Goal: Task Accomplishment & Management: Complete application form

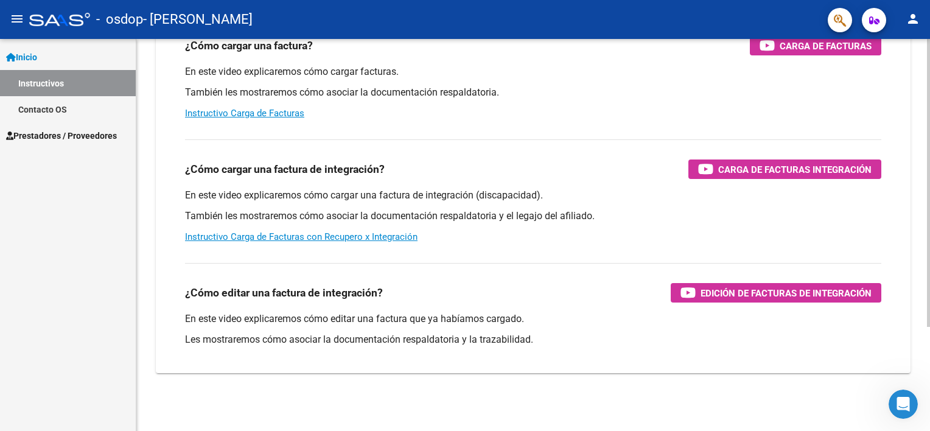
scroll to position [19, 0]
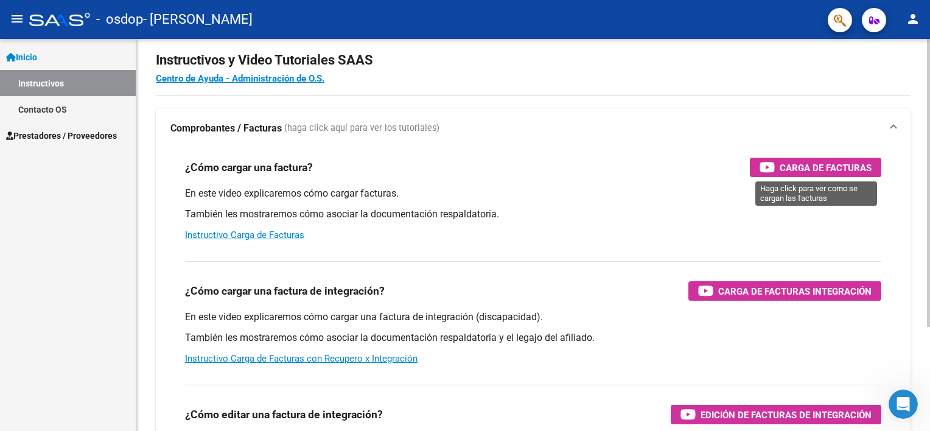
click at [796, 167] on span "Carga de Facturas" at bounding box center [825, 167] width 92 height 15
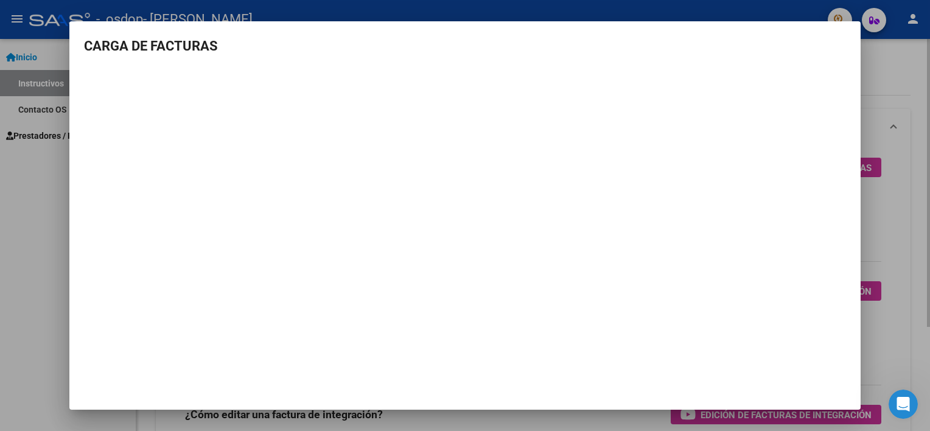
drag, startPoint x: 886, startPoint y: 66, endPoint x: 879, endPoint y: 92, distance: 27.8
click at [887, 66] on div at bounding box center [465, 215] width 930 height 431
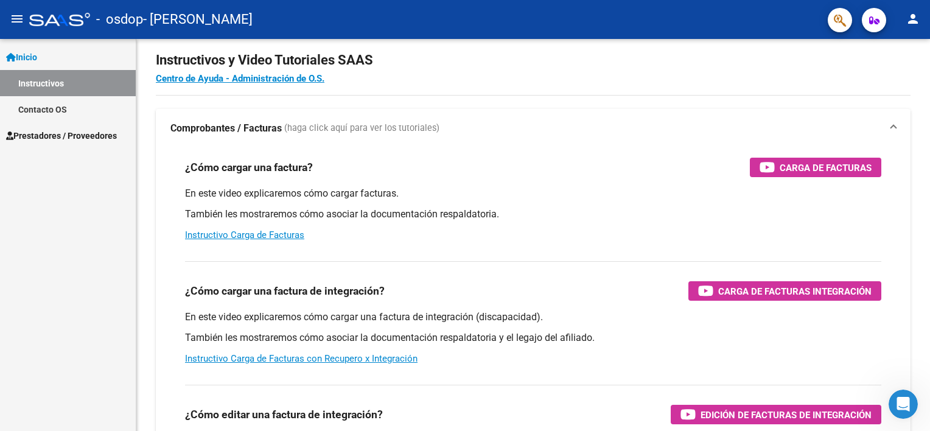
click at [44, 139] on span "Prestadores / Proveedores" at bounding box center [61, 135] width 111 height 13
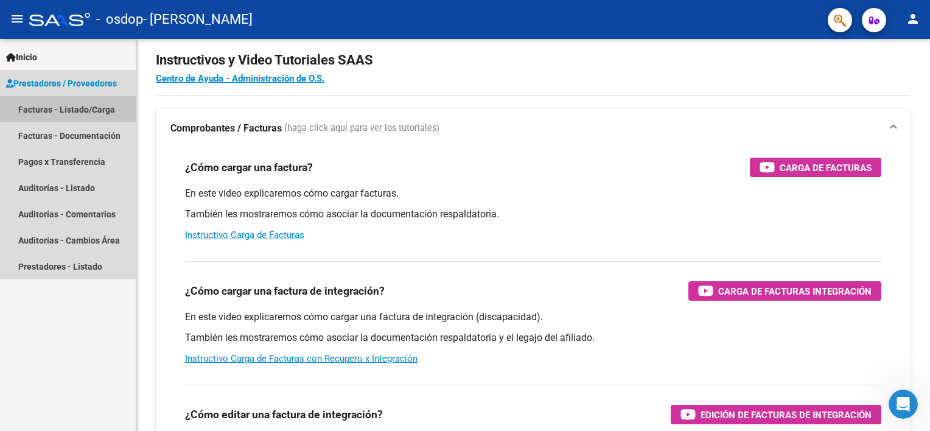
click at [80, 111] on link "Facturas - Listado/Carga" at bounding box center [68, 109] width 136 height 26
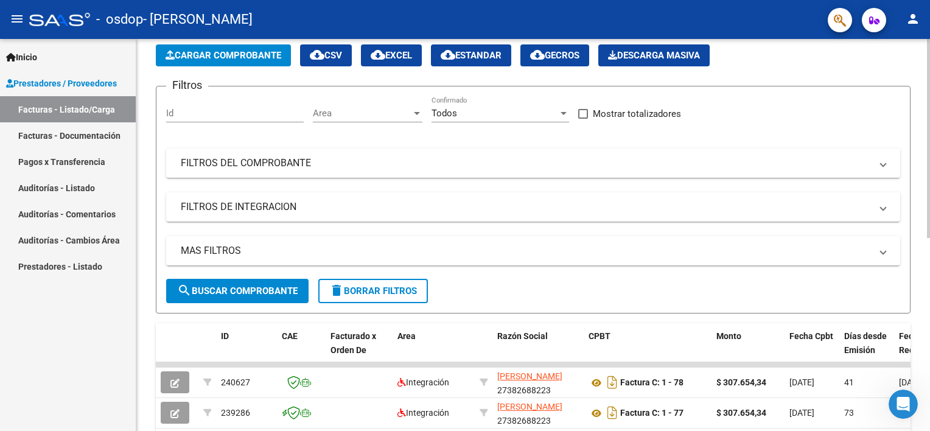
scroll to position [80, 0]
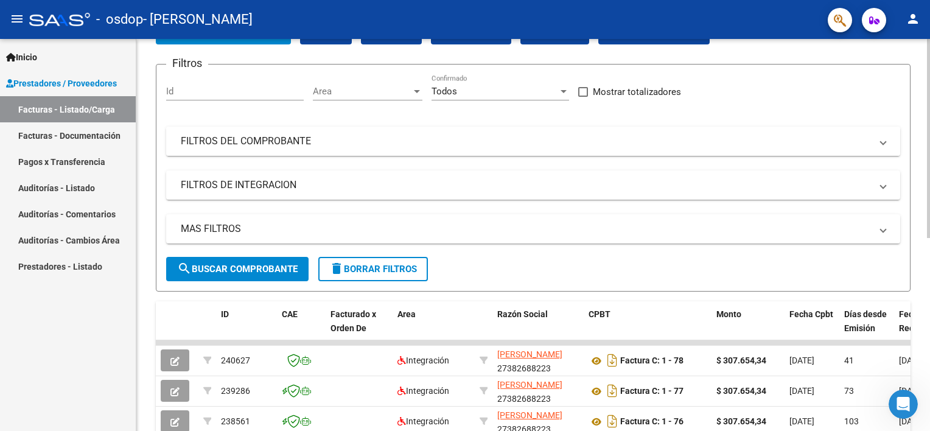
click at [881, 141] on span at bounding box center [882, 140] width 5 height 13
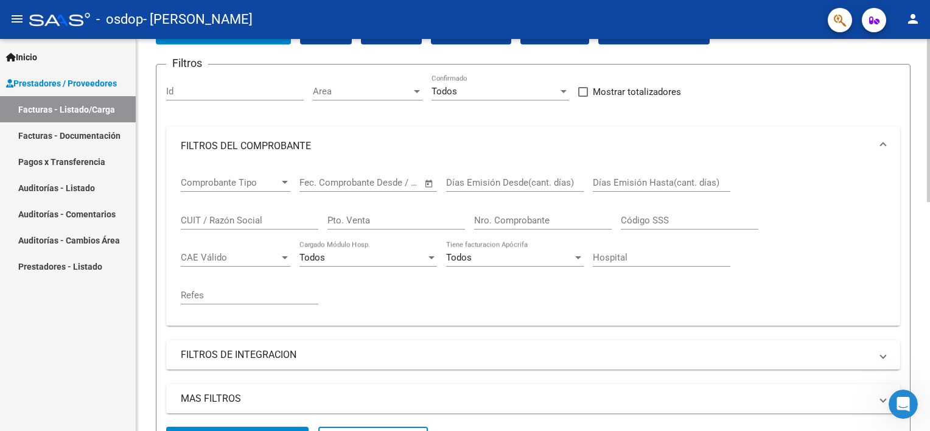
click at [881, 141] on span at bounding box center [882, 145] width 5 height 13
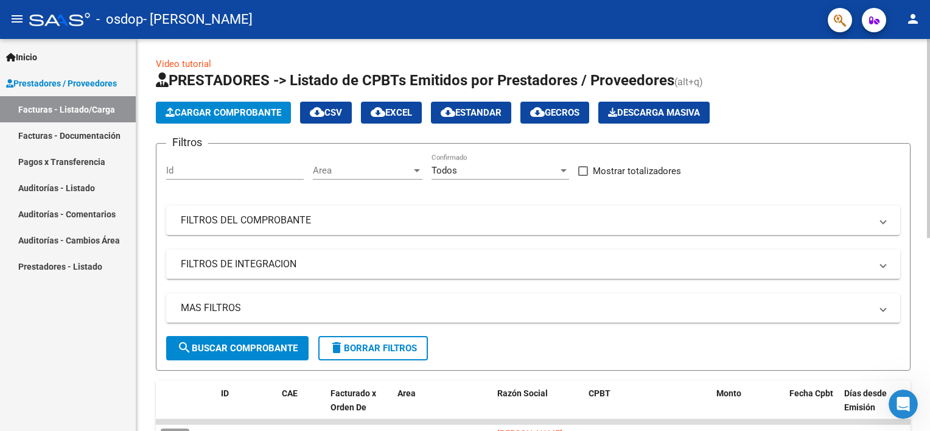
scroll to position [0, 0]
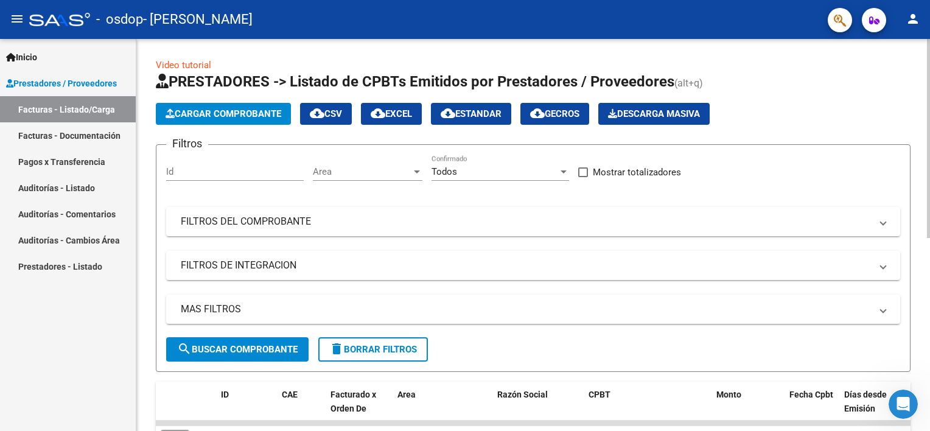
click at [237, 110] on span "Cargar Comprobante" at bounding box center [224, 113] width 116 height 11
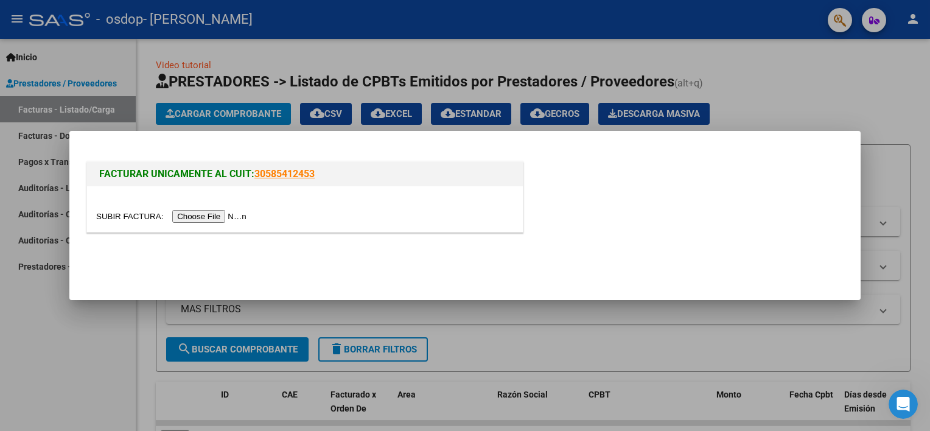
click at [211, 217] on input "file" at bounding box center [173, 216] width 154 height 13
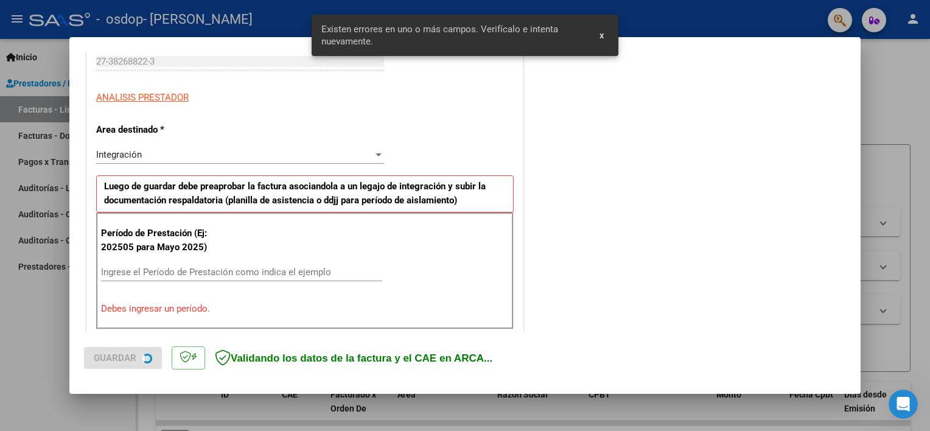
scroll to position [282, 0]
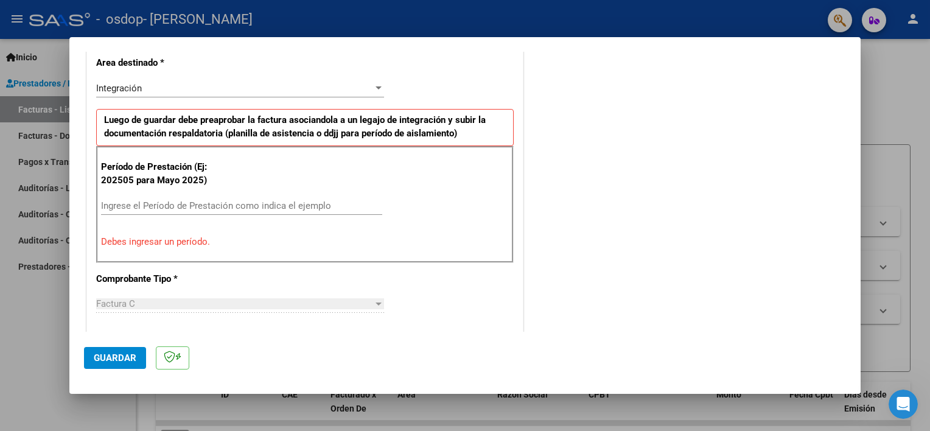
click at [203, 203] on input "Ingrese el Período de Prestación como indica el ejemplo" at bounding box center [241, 205] width 281 height 11
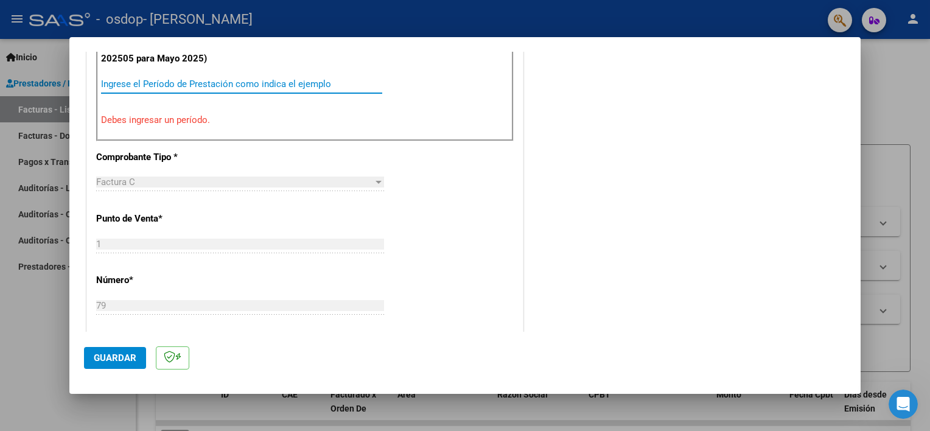
scroll to position [343, 0]
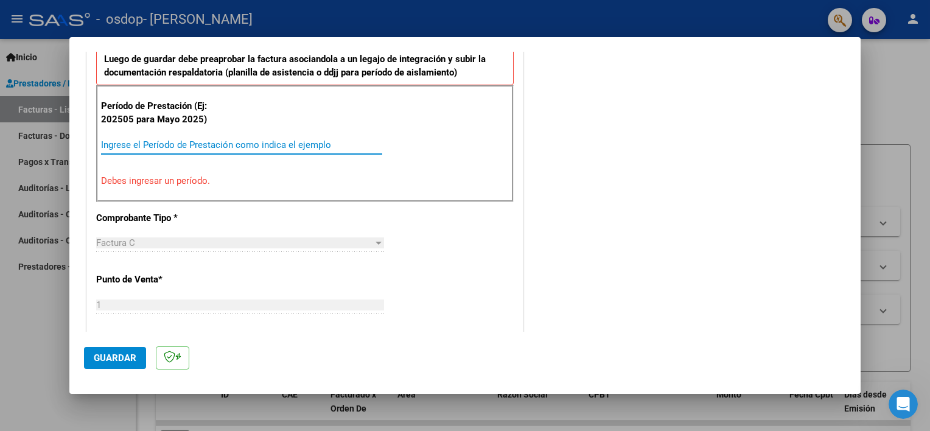
click at [139, 139] on input "Ingrese el Período de Prestación como indica el ejemplo" at bounding box center [241, 144] width 281 height 11
click at [364, 242] on div "Factura C" at bounding box center [234, 242] width 277 height 11
click at [164, 148] on input "Ingrese el Período de Prestación como indica el ejemplo" at bounding box center [241, 144] width 281 height 11
click at [161, 144] on input "Ingrese el Período de Prestación como indica el ejemplo" at bounding box center [241, 144] width 281 height 11
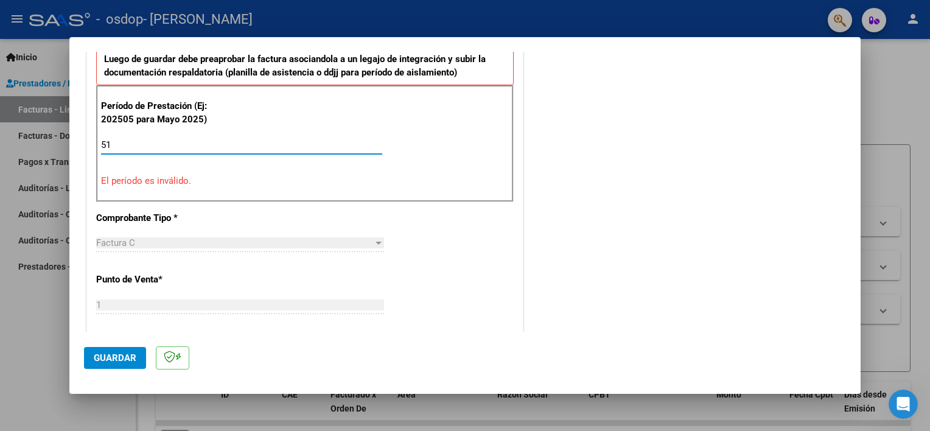
type input "5"
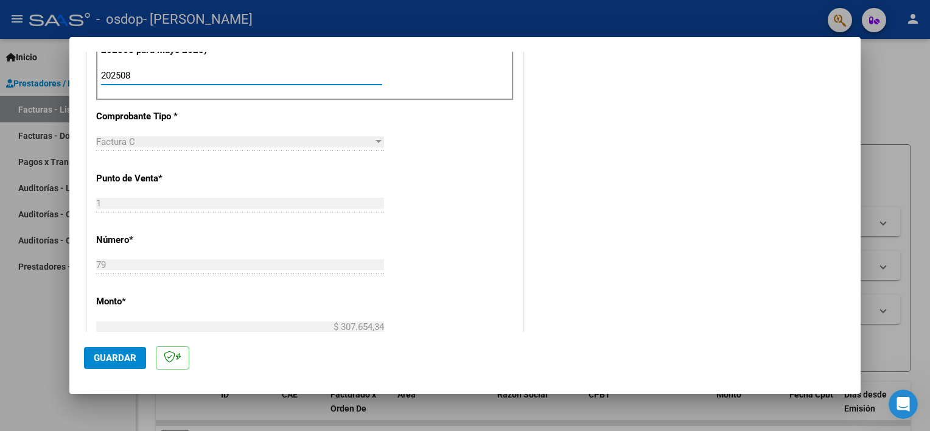
scroll to position [465, 0]
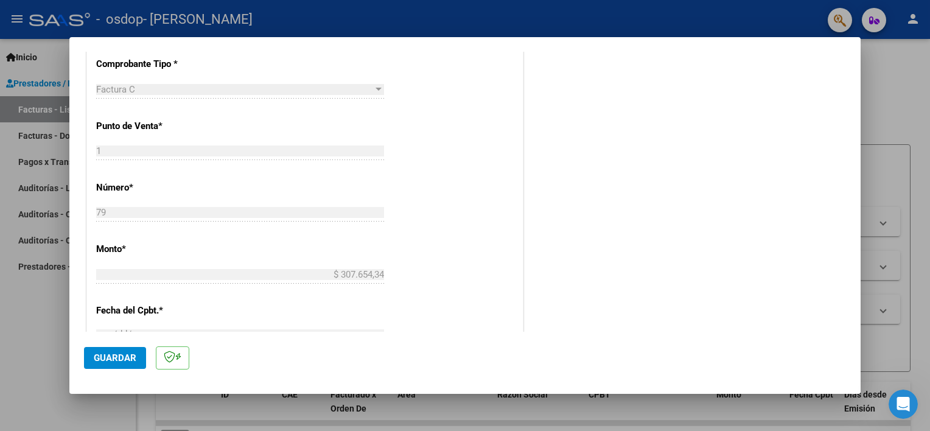
type input "202508"
click at [373, 86] on div at bounding box center [378, 90] width 11 height 10
click at [375, 88] on div at bounding box center [378, 89] width 6 height 3
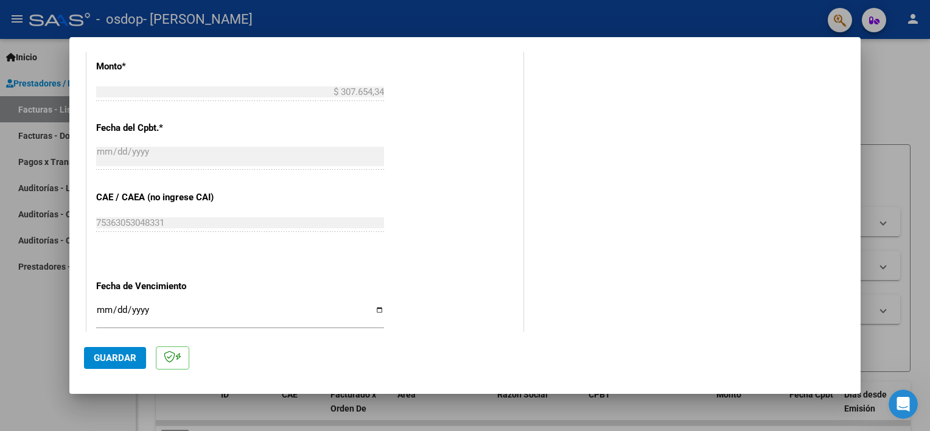
scroll to position [769, 0]
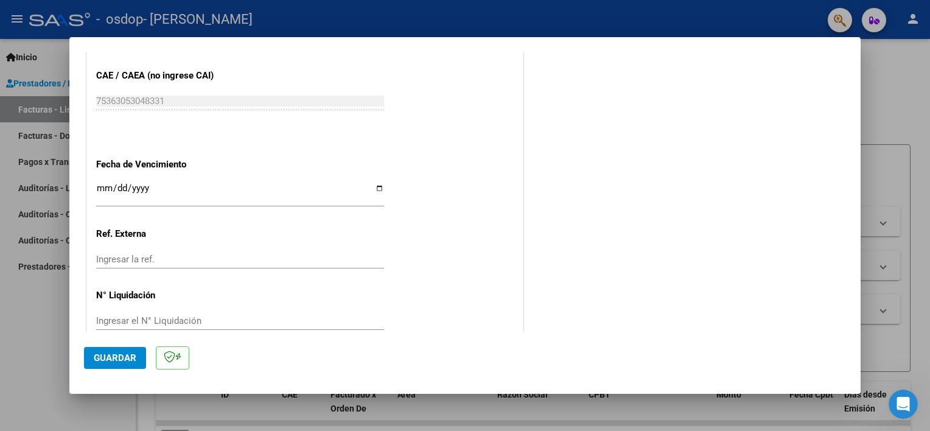
click at [177, 188] on input "Ingresar la fecha" at bounding box center [240, 192] width 288 height 19
click at [377, 188] on input "Ingresar la fecha" at bounding box center [240, 192] width 288 height 19
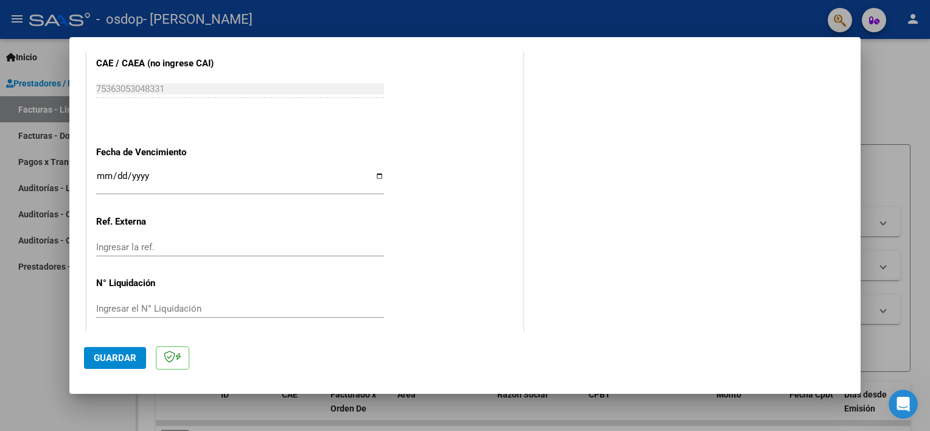
scroll to position [789, 0]
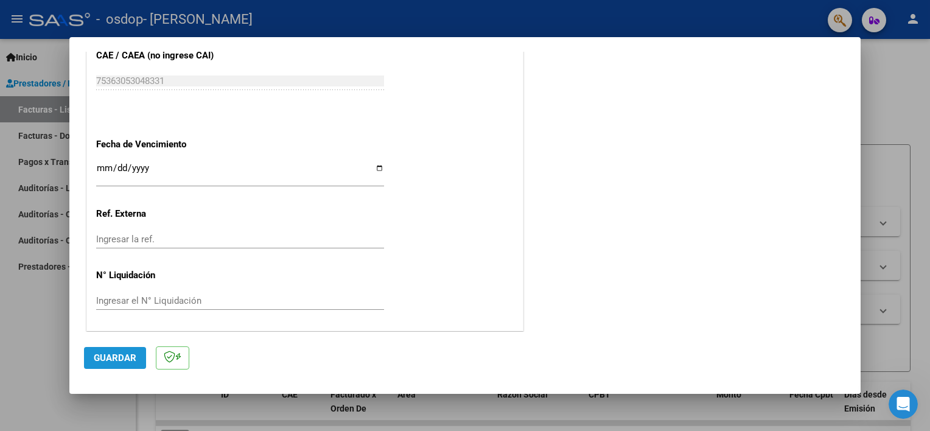
click at [123, 357] on span "Guardar" at bounding box center [115, 357] width 43 height 11
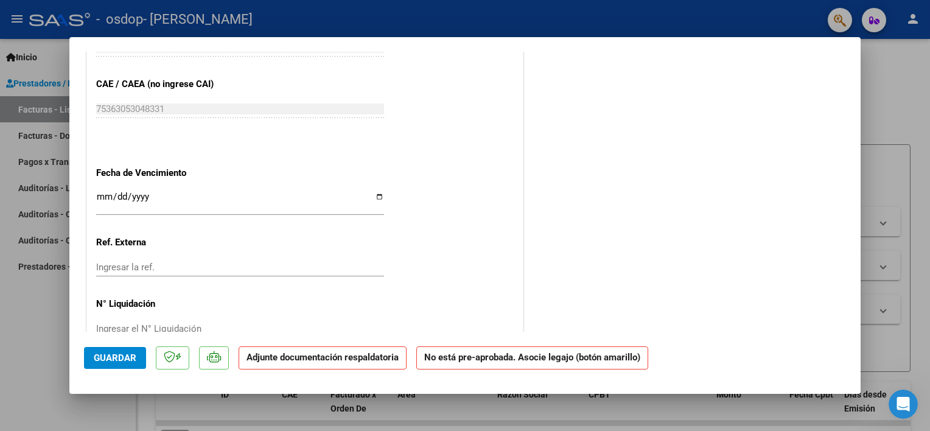
scroll to position [776, 0]
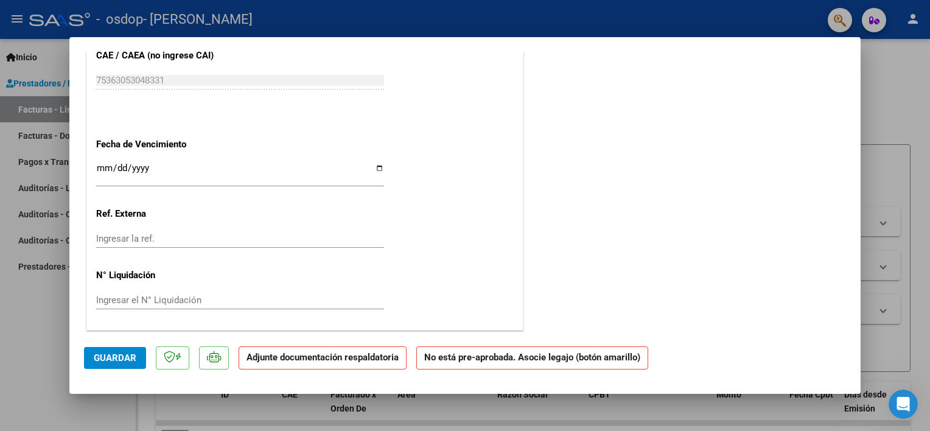
click at [136, 237] on input "Ingresar la ref." at bounding box center [240, 238] width 288 height 11
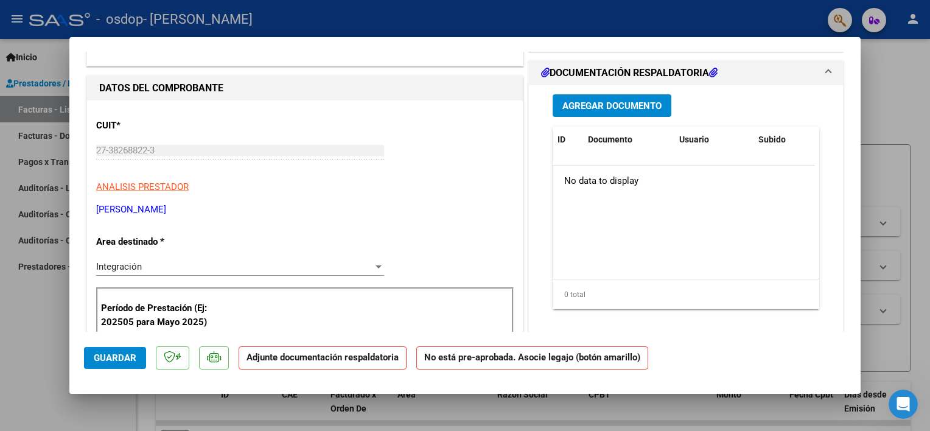
scroll to position [46, 0]
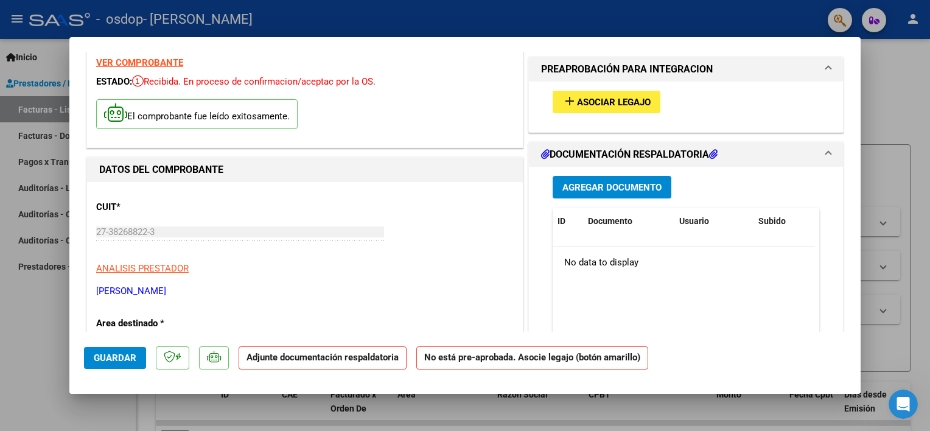
click at [635, 103] on span "Asociar Legajo" at bounding box center [614, 102] width 74 height 11
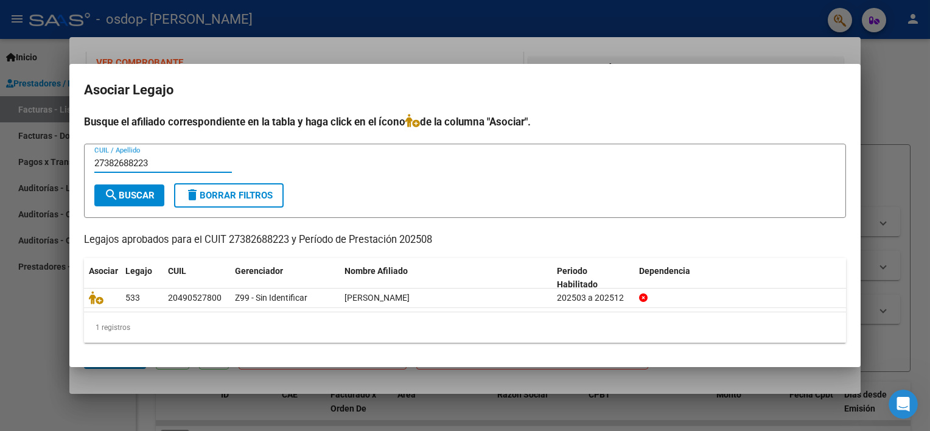
type input "27382688223"
click at [133, 197] on span "search Buscar" at bounding box center [129, 195] width 51 height 11
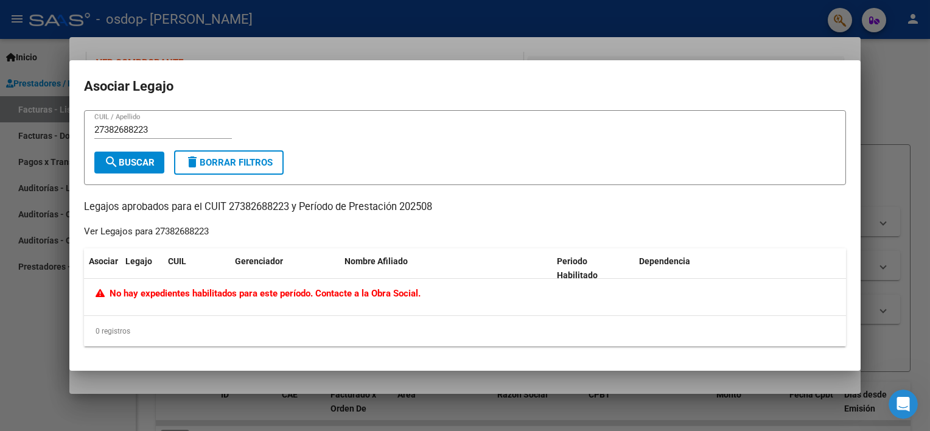
click at [227, 168] on span "delete Borrar Filtros" at bounding box center [229, 162] width 88 height 11
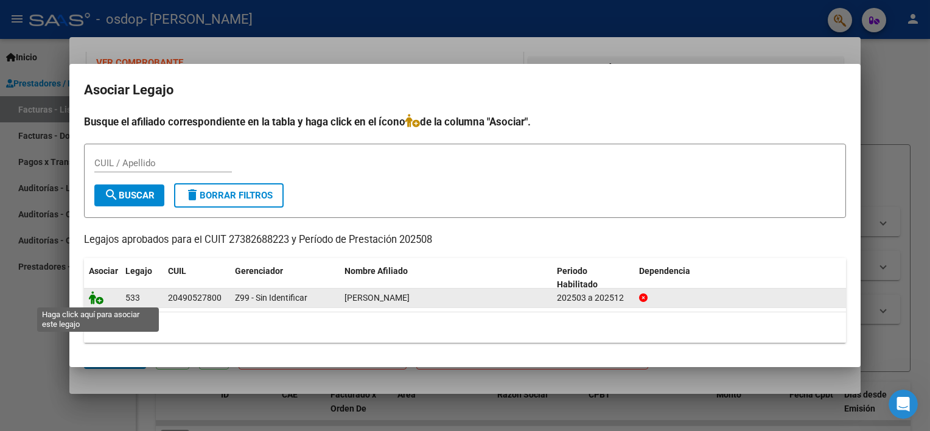
click at [92, 299] on icon at bounding box center [96, 297] width 15 height 13
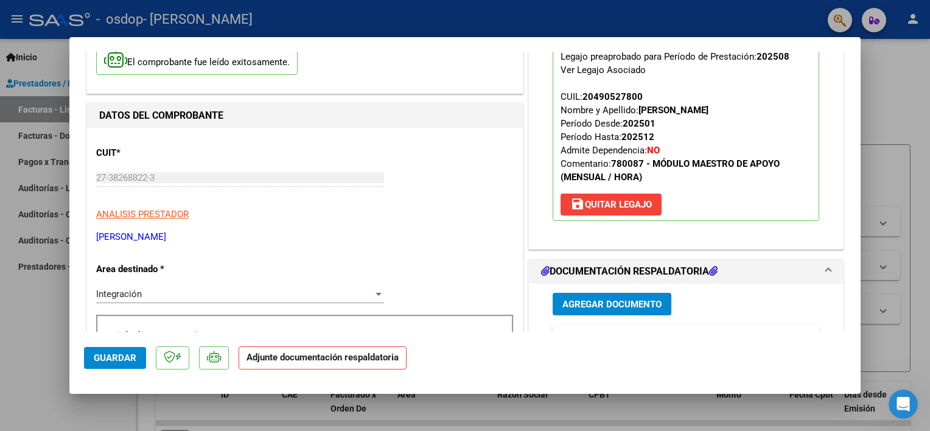
scroll to position [122, 0]
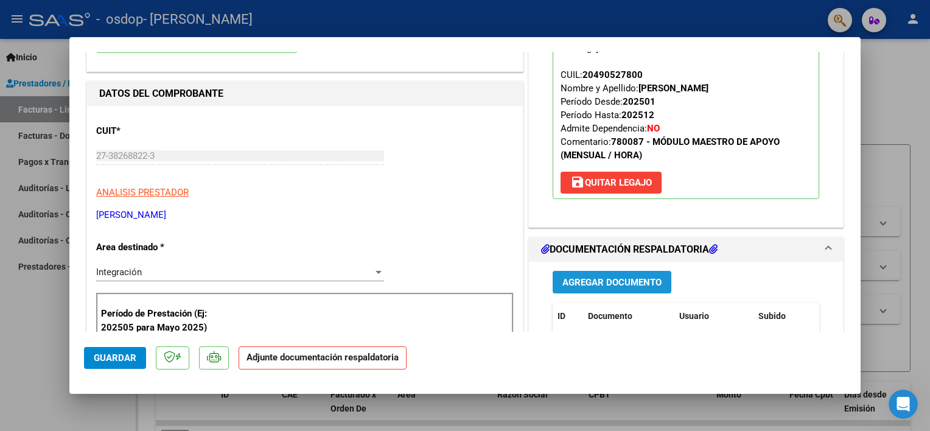
click at [627, 286] on span "Agregar Documento" at bounding box center [611, 282] width 99 height 11
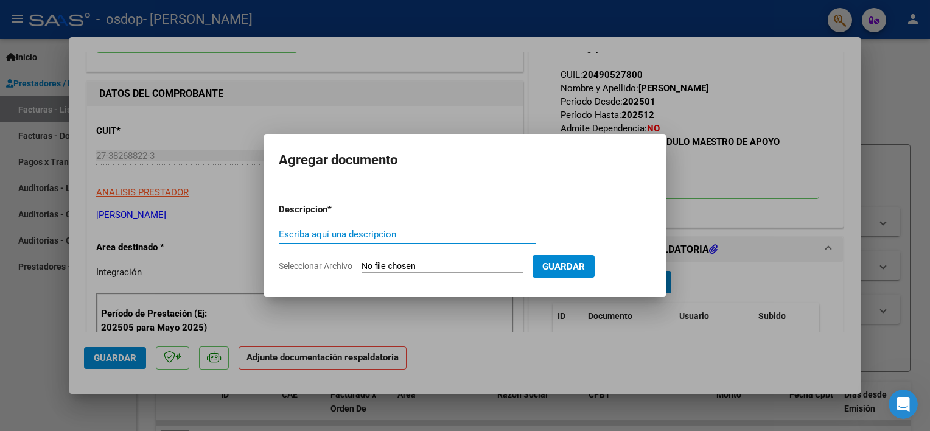
click at [317, 233] on input "Escriba aquí una descripcion" at bounding box center [407, 234] width 257 height 11
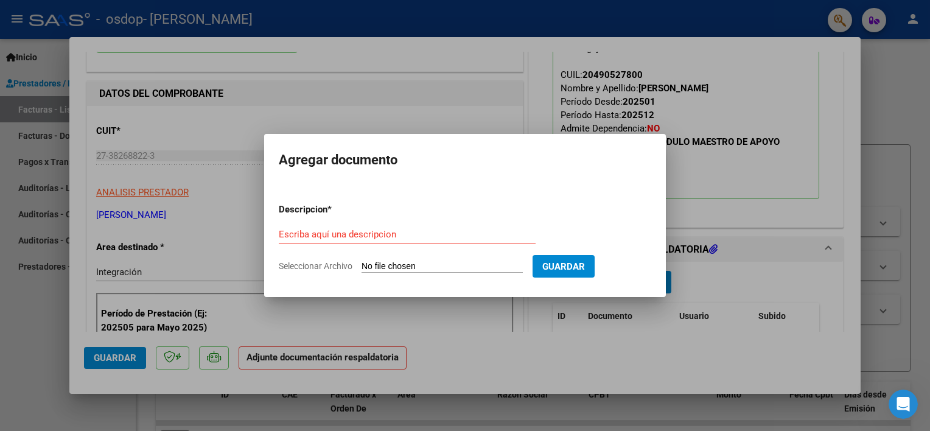
click at [662, 356] on div at bounding box center [465, 215] width 930 height 431
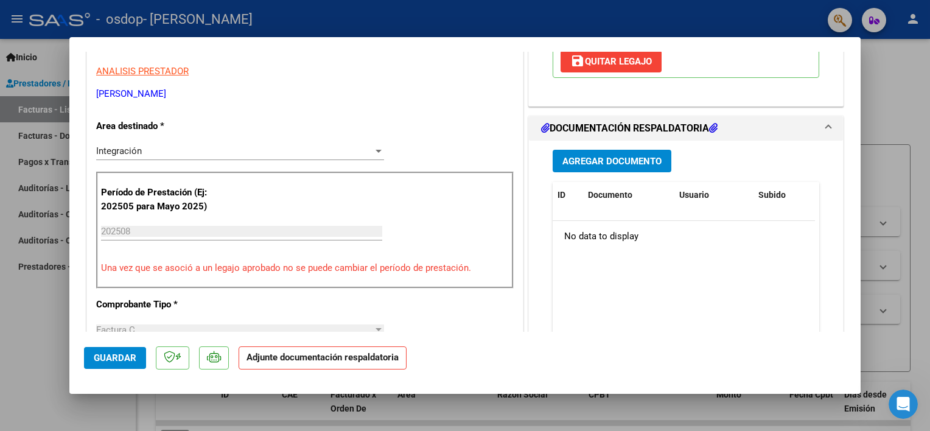
scroll to position [243, 0]
click at [612, 162] on span "Agregar Documento" at bounding box center [611, 160] width 99 height 11
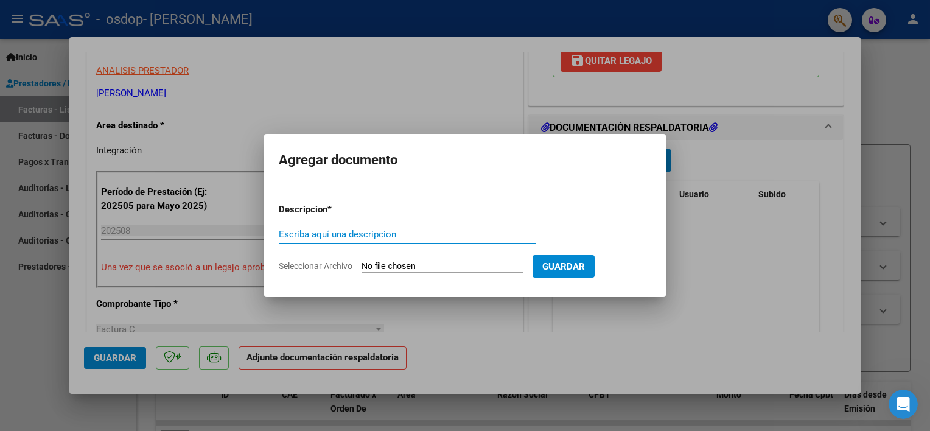
click at [371, 229] on input "Escriba aquí una descripcion" at bounding box center [407, 234] width 257 height 11
type input "Planilla de asistencia"
click at [486, 268] on input "Seleccionar Archivo" at bounding box center [441, 267] width 161 height 12
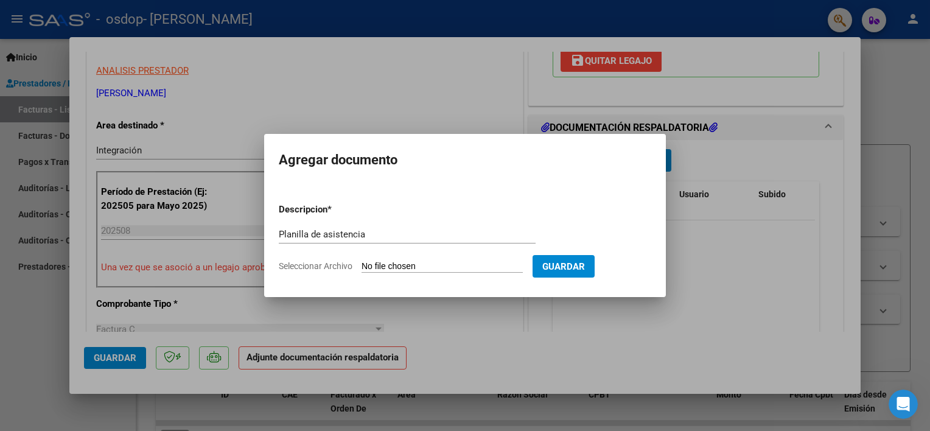
type input "C:\fakepath\Planilla de Asistencia - [PERSON_NAME].pdf"
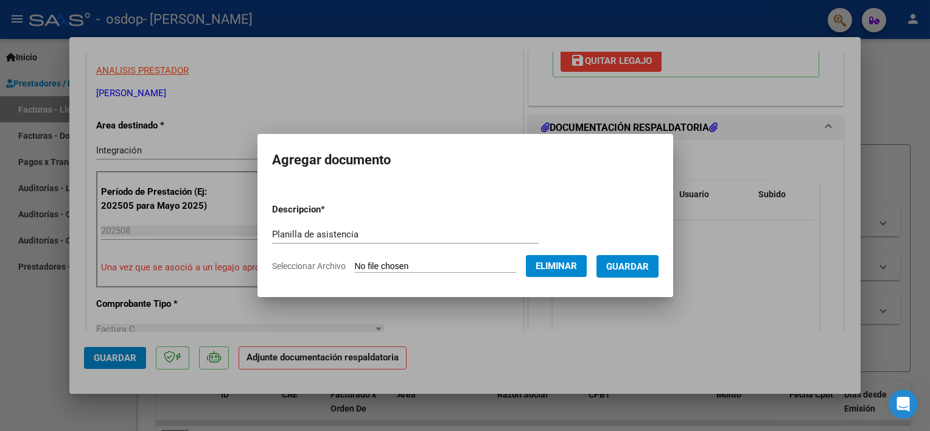
click at [622, 268] on span "Guardar" at bounding box center [627, 266] width 43 height 11
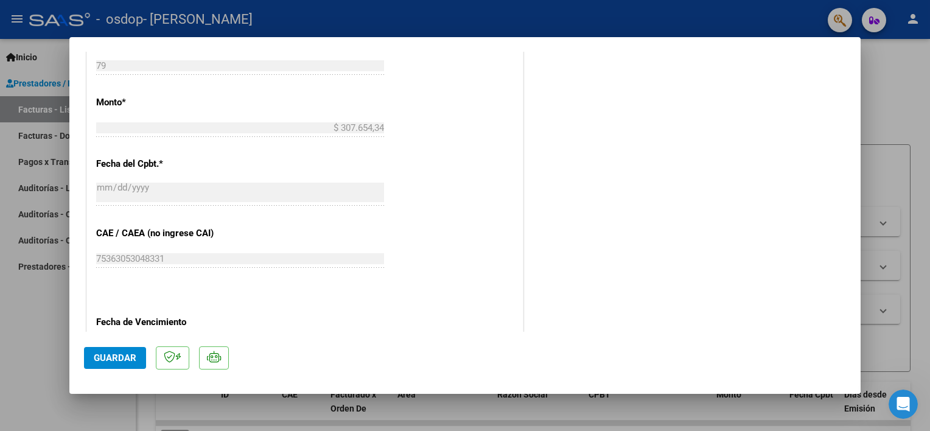
scroll to position [669, 0]
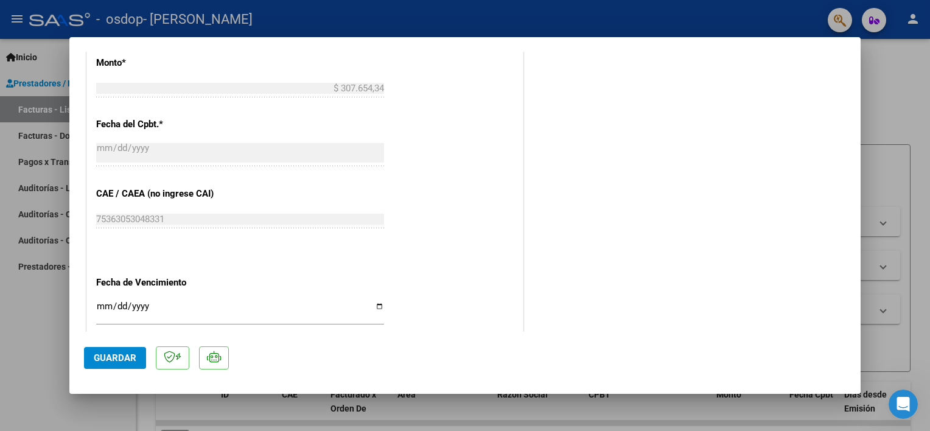
click at [131, 363] on span "Guardar" at bounding box center [115, 357] width 43 height 11
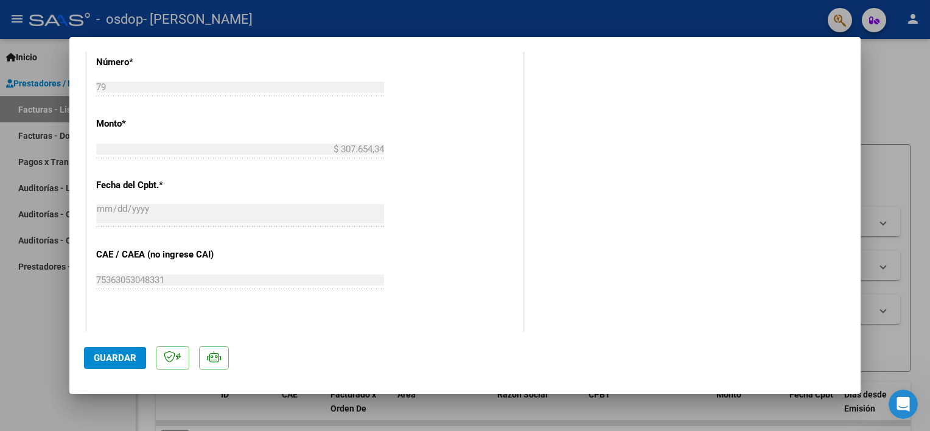
scroll to position [808, 0]
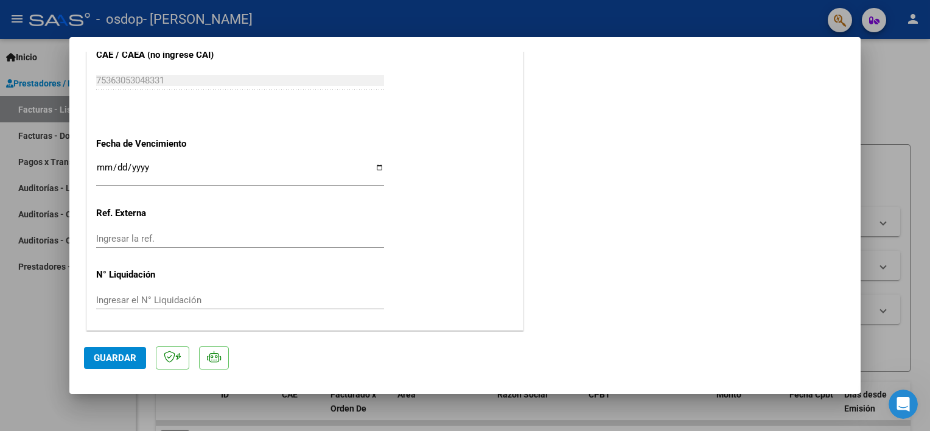
click at [124, 365] on button "Guardar" at bounding box center [115, 358] width 62 height 22
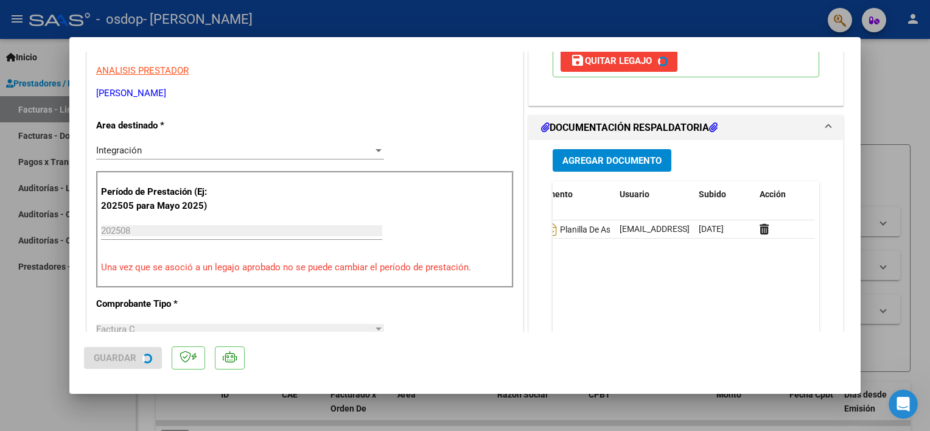
scroll to position [0, 0]
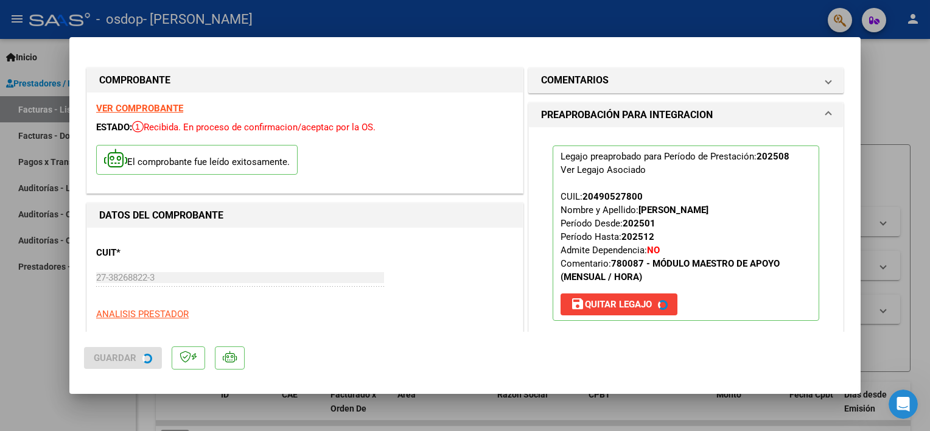
click at [876, 65] on div at bounding box center [465, 215] width 930 height 431
type input "$ 0,00"
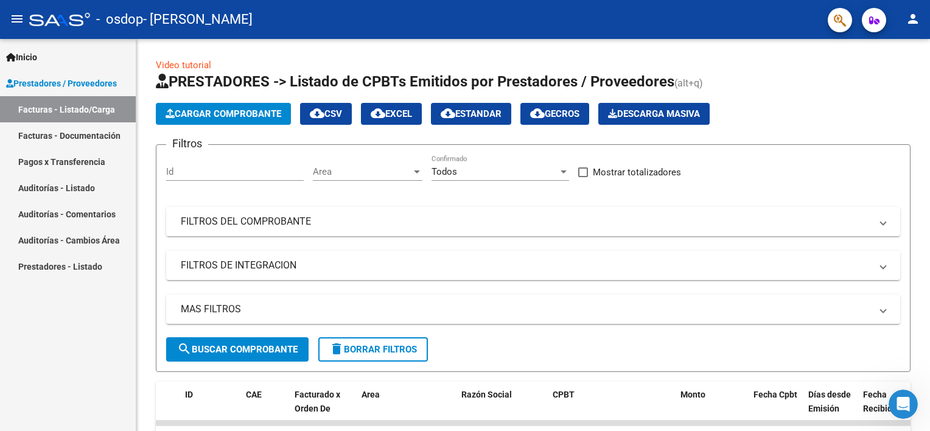
click at [910, 24] on mat-icon "person" at bounding box center [912, 19] width 15 height 15
click at [893, 74] on button "exit_to_app Salir" at bounding box center [888, 80] width 74 height 29
